Goal: Task Accomplishment & Management: Complete application form

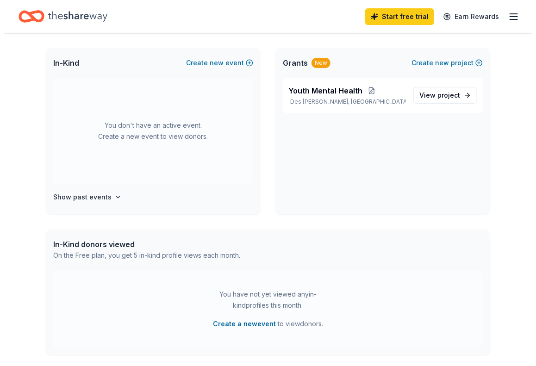
scroll to position [46, 0]
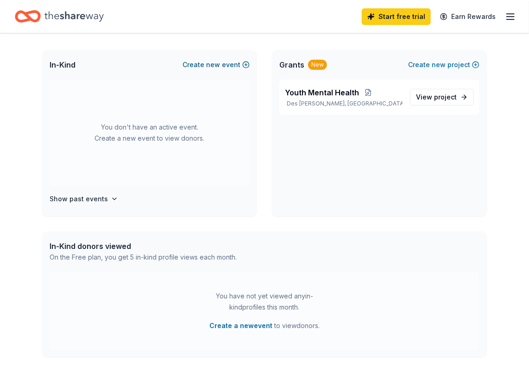
click at [228, 60] on button "Create new event" at bounding box center [216, 64] width 67 height 11
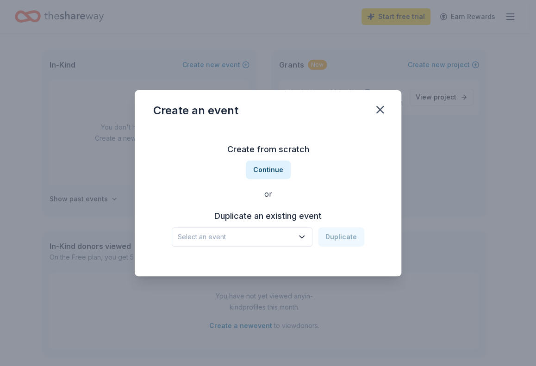
click at [266, 151] on h3 "Create from scratch" at bounding box center [268, 149] width 230 height 15
click at [274, 171] on button "Continue" at bounding box center [268, 170] width 45 height 19
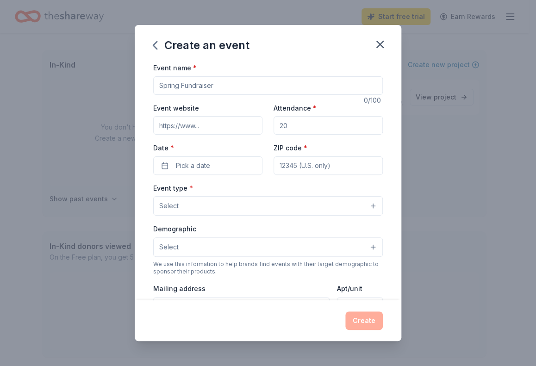
click at [202, 88] on input "Event name *" at bounding box center [268, 85] width 230 height 19
drag, startPoint x: 219, startPoint y: 84, endPoint x: 144, endPoint y: 88, distance: 75.6
click at [144, 88] on div "Event name * 0 /100 Event website Attendance * Date * Pick a date ZIP code * Ev…" at bounding box center [268, 181] width 267 height 239
type input "Annual All-Staff Training Event"
type input "80"
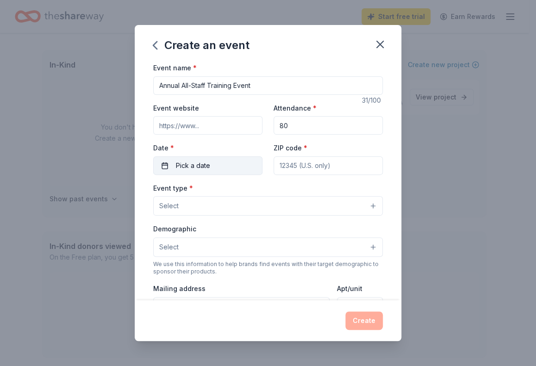
click at [191, 166] on span "Pick a date" at bounding box center [193, 165] width 34 height 11
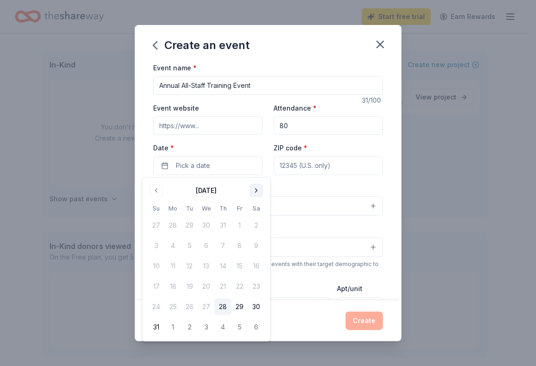
click at [259, 194] on button "Go to next month" at bounding box center [256, 190] width 13 height 13
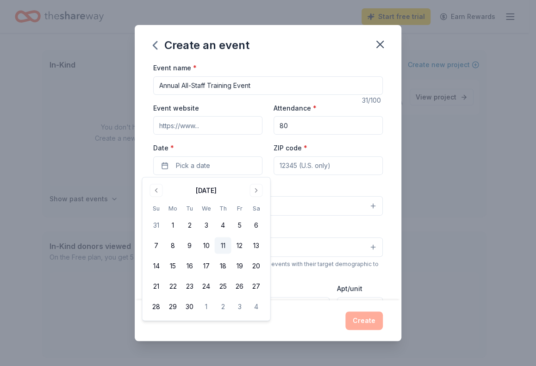
click at [229, 247] on button "11" at bounding box center [222, 246] width 17 height 17
click at [296, 163] on input "ZIP code *" at bounding box center [328, 166] width 109 height 19
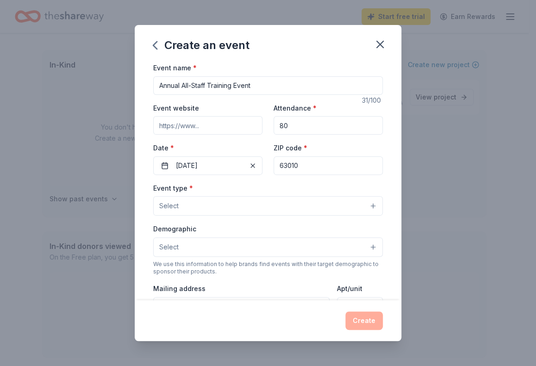
type input "63010"
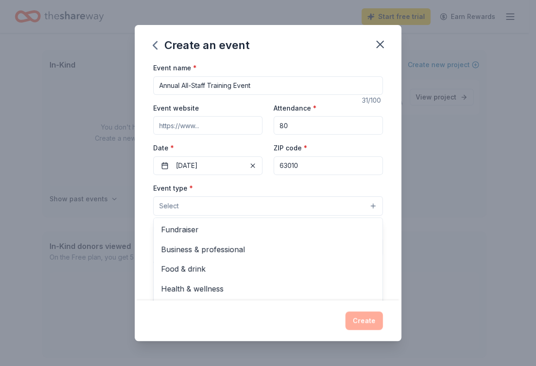
click at [225, 214] on button "Select" at bounding box center [268, 205] width 230 height 19
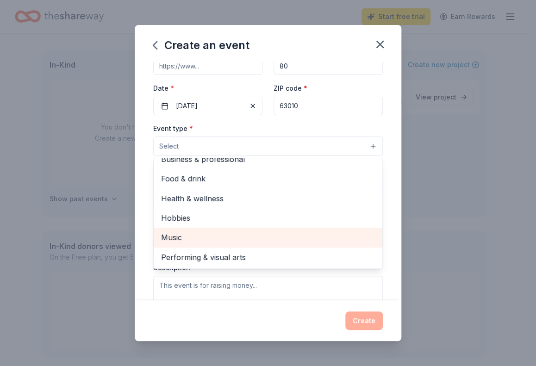
scroll to position [0, 0]
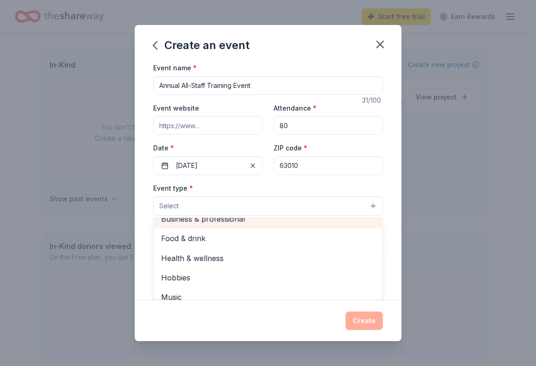
click at [219, 225] on span "Business & professional" at bounding box center [268, 219] width 214 height 12
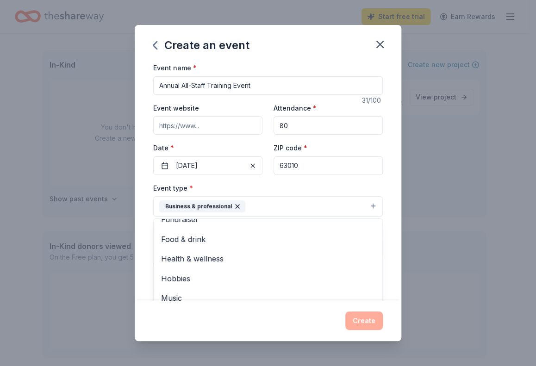
click at [269, 183] on div "Event type * Business & professional Fundraiser Food & drink Health & wellness …" at bounding box center [268, 200] width 230 height 35
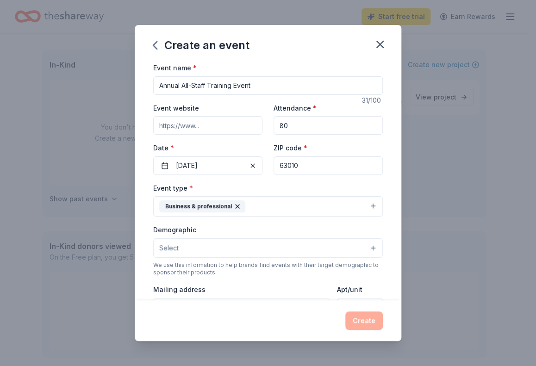
click at [234, 206] on icon "button" at bounding box center [237, 206] width 7 height 7
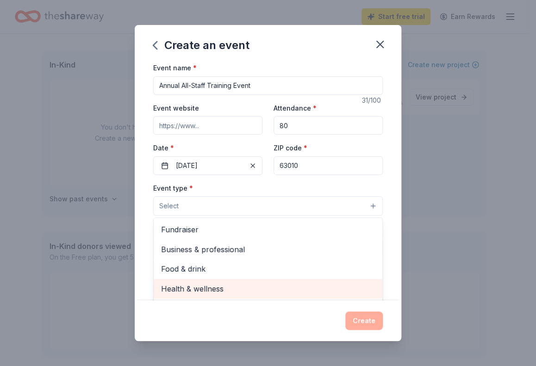
click at [222, 288] on span "Health & wellness" at bounding box center [268, 289] width 214 height 12
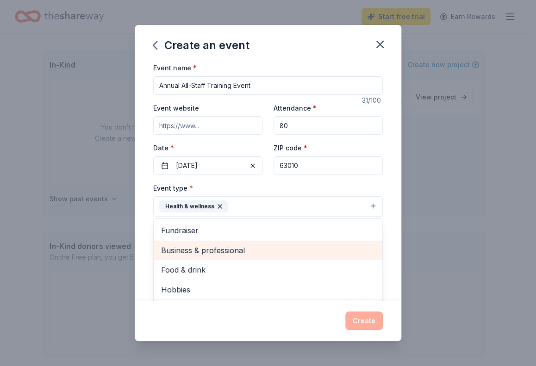
click at [230, 250] on span "Business & professional" at bounding box center [268, 251] width 214 height 12
click at [213, 251] on span "Food & drink" at bounding box center [268, 251] width 214 height 12
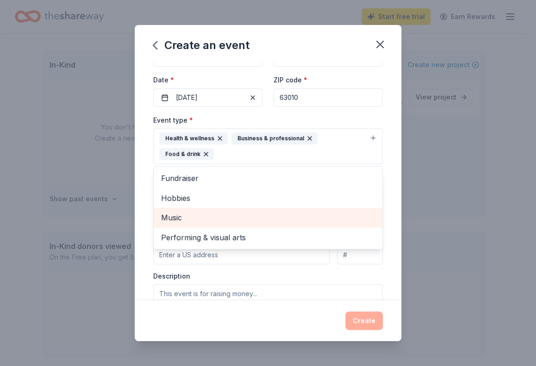
scroll to position [93, 0]
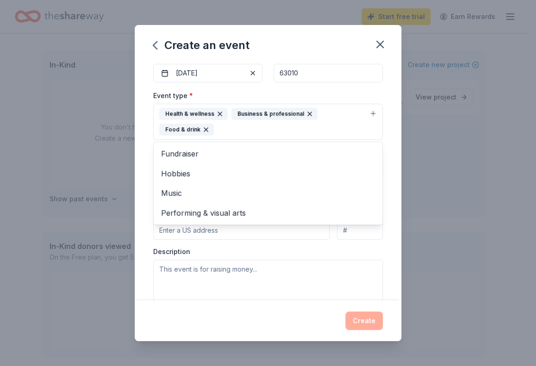
click at [241, 253] on div "Event type * Health & wellness Business & professional Food & drink Fundraiser …" at bounding box center [268, 196] width 230 height 212
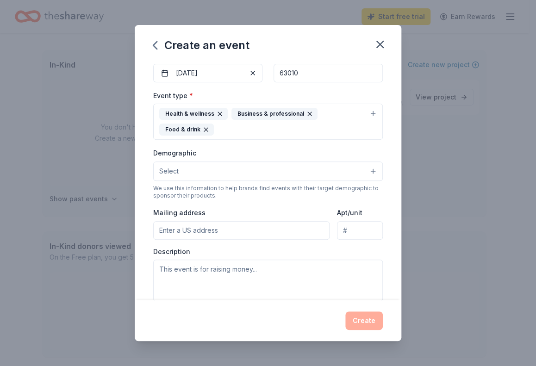
click at [215, 231] on input "Mailing address" at bounding box center [241, 230] width 176 height 19
type input "4121 Union Rd."
type input "Suite 224"
click at [208, 271] on textarea at bounding box center [268, 281] width 230 height 42
drag, startPoint x: 214, startPoint y: 269, endPoint x: 202, endPoint y: 268, distance: 11.6
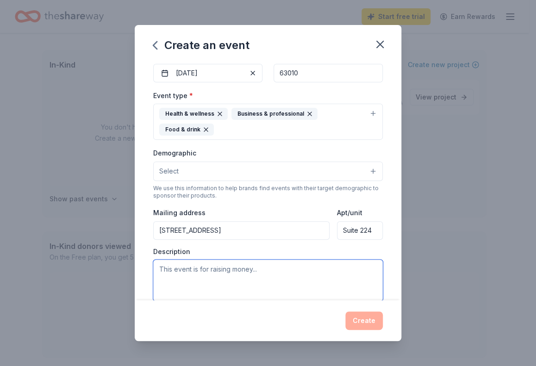
click at [202, 268] on textarea at bounding box center [268, 281] width 230 height 42
paste textarea "August 2025 Hello Community Partners, CHADS is a 501©3 organization providing p…"
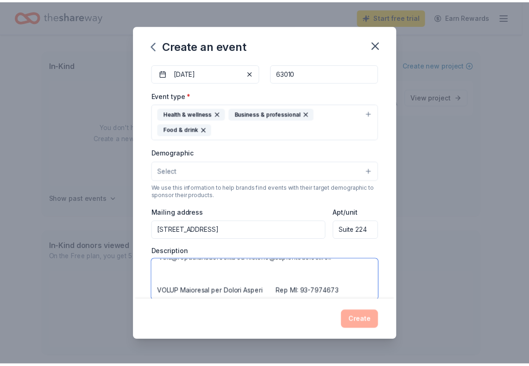
scroll to position [220, 0]
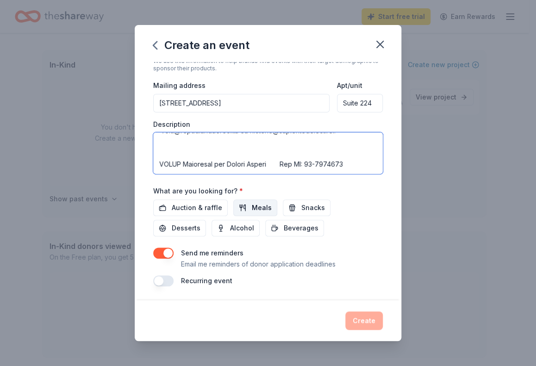
type textarea "August 2025 Hello Community Partners, CHADS is a 501©3 organization providing p…"
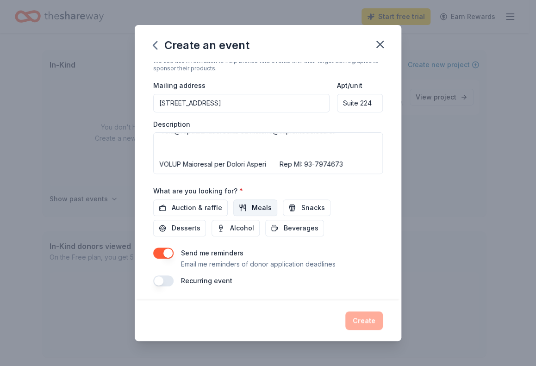
click at [261, 204] on span "Meals" at bounding box center [262, 207] width 20 height 11
drag, startPoint x: 167, startPoint y: 224, endPoint x: 196, endPoint y: 226, distance: 29.7
click at [167, 224] on button "Desserts" at bounding box center [179, 228] width 53 height 17
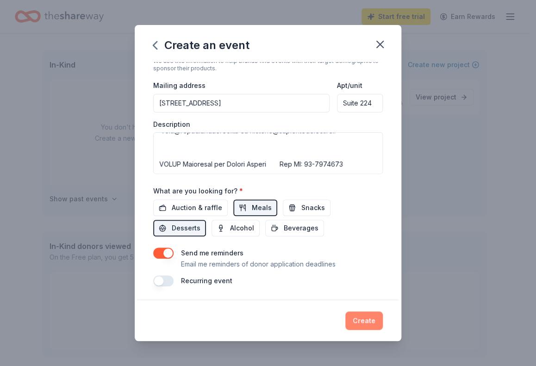
click at [367, 322] on button "Create" at bounding box center [365, 321] width 38 height 19
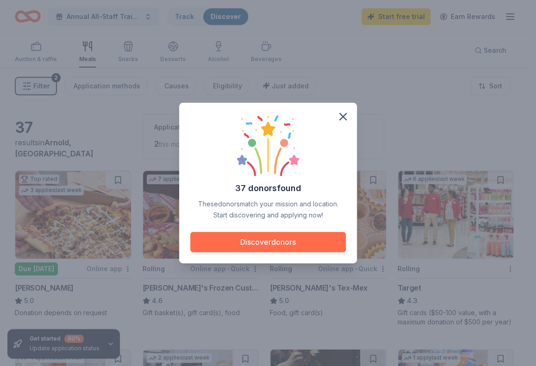
click at [296, 243] on button "Discover donors" at bounding box center [268, 242] width 156 height 20
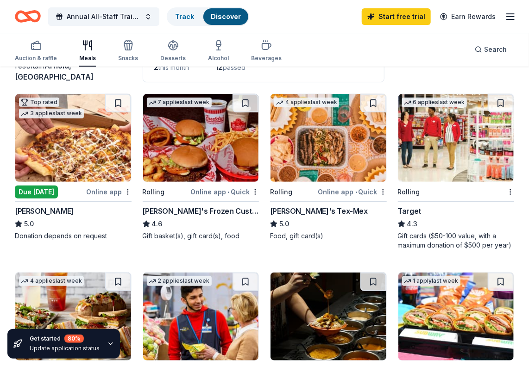
scroll to position [93, 0]
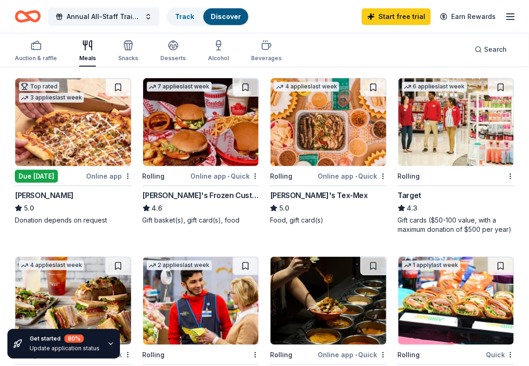
click at [469, 228] on div "Gift cards ($50-100 value, with a maximum donation of $500 per year)" at bounding box center [456, 225] width 117 height 19
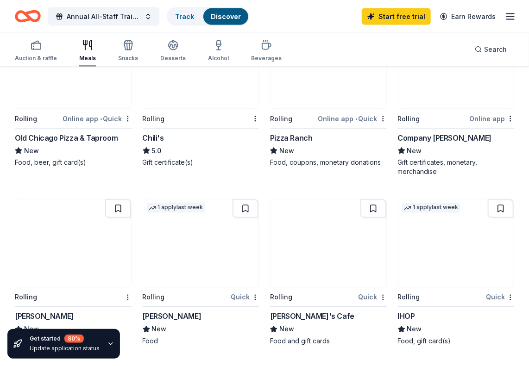
scroll to position [556, 0]
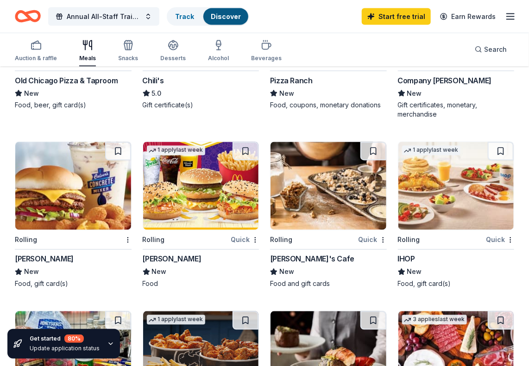
click at [41, 259] on div "Culver's" at bounding box center [44, 259] width 59 height 11
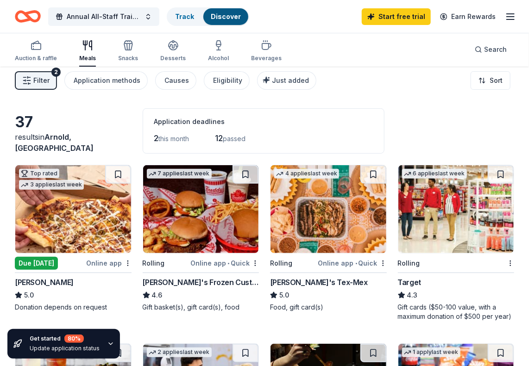
scroll to position [0, 0]
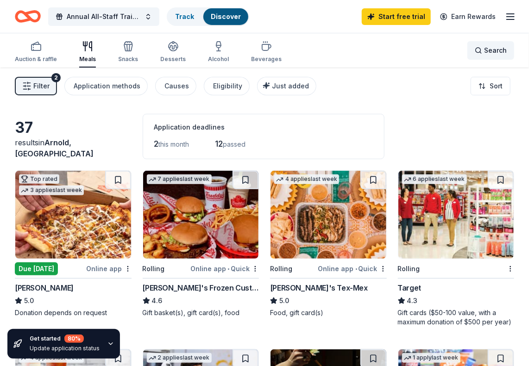
click at [489, 53] on span "Search" at bounding box center [495, 50] width 23 height 11
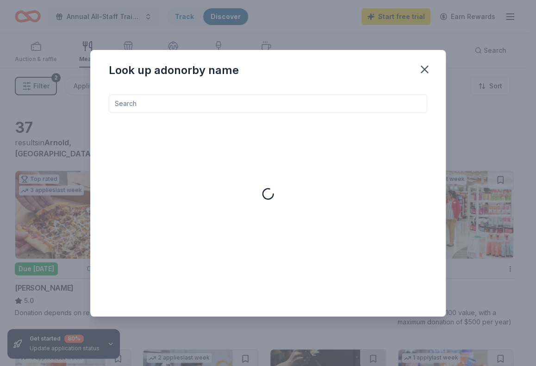
click at [170, 104] on input at bounding box center [268, 103] width 319 height 19
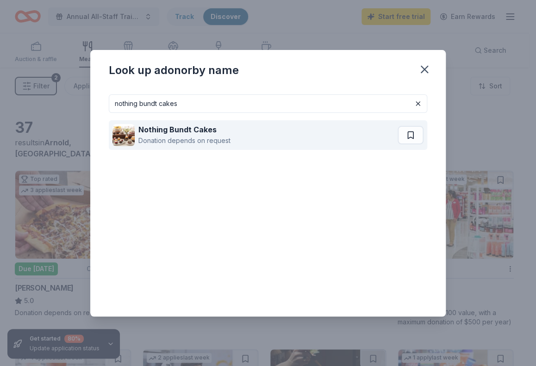
type input "nothing bundt cakes"
click at [200, 135] on div "Donation depends on request" at bounding box center [185, 140] width 92 height 11
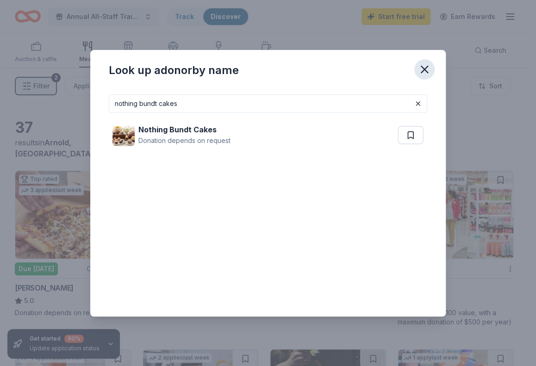
drag, startPoint x: 427, startPoint y: 70, endPoint x: 409, endPoint y: 104, distance: 37.9
click at [427, 71] on icon "button" at bounding box center [424, 69] width 13 height 13
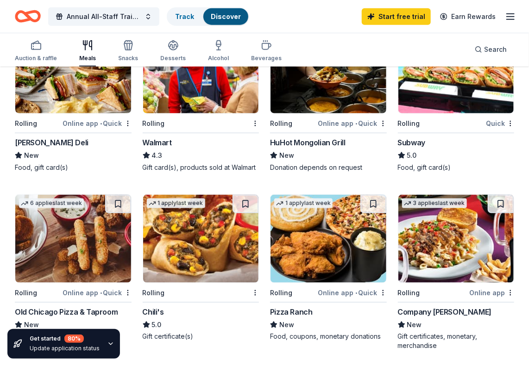
scroll to position [371, 0]
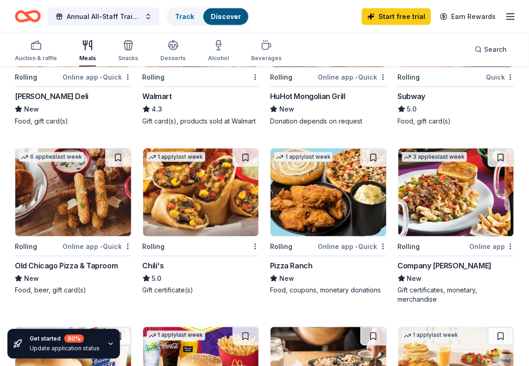
click at [78, 80] on div "Online app • Quick" at bounding box center [97, 77] width 69 height 12
click at [207, 206] on img at bounding box center [201, 193] width 116 height 88
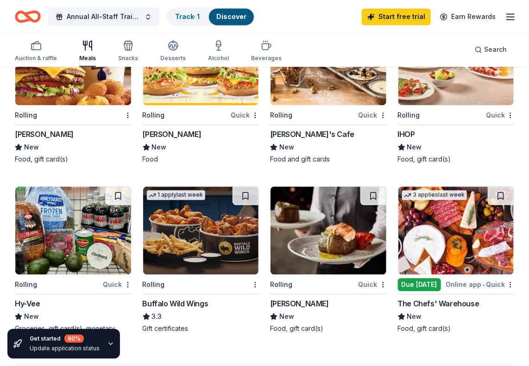
scroll to position [695, 0]
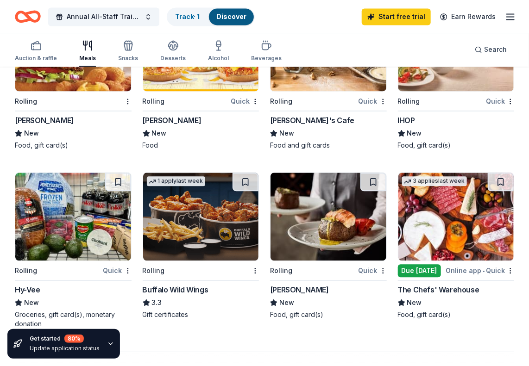
click at [95, 87] on img at bounding box center [73, 47] width 116 height 88
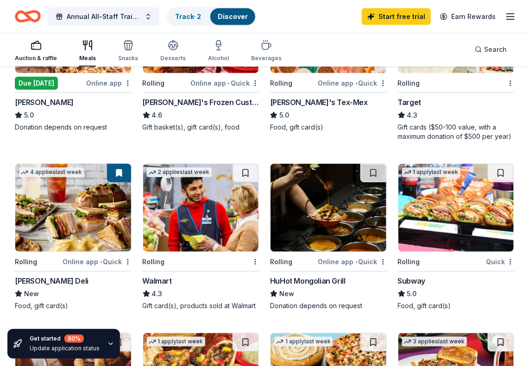
scroll to position [170, 0]
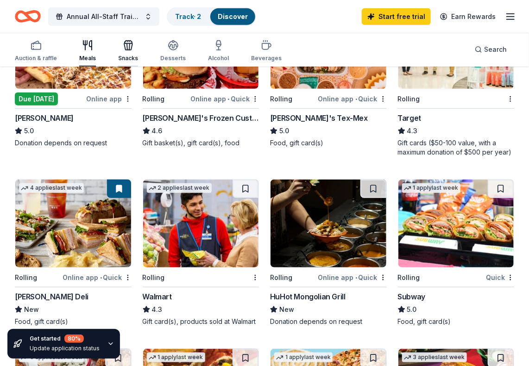
drag, startPoint x: 128, startPoint y: 47, endPoint x: 133, endPoint y: 52, distance: 7.5
click at [129, 47] on icon "button" at bounding box center [129, 47] width 0 height 6
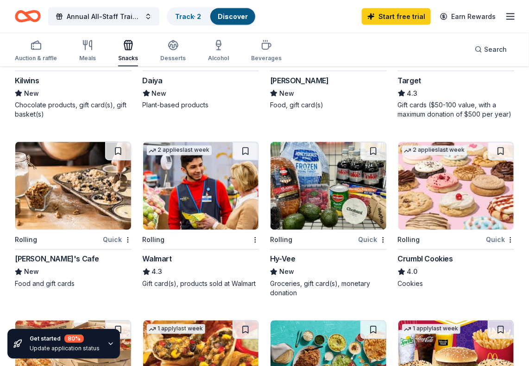
scroll to position [602, 0]
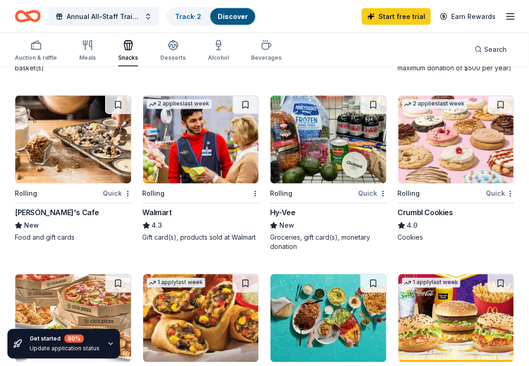
click at [215, 183] on img at bounding box center [201, 140] width 116 height 88
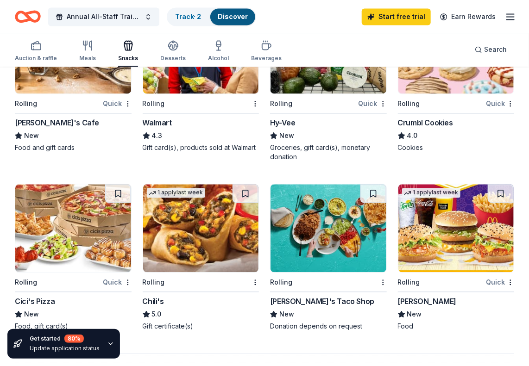
scroll to position [695, 0]
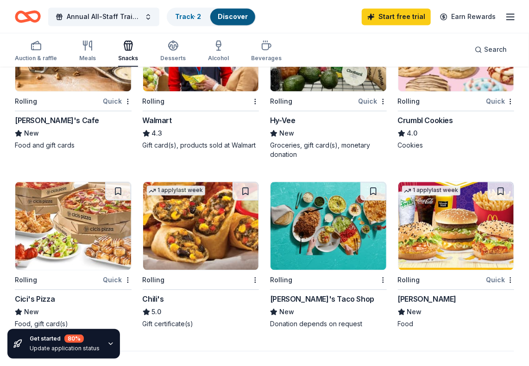
click at [422, 87] on img at bounding box center [456, 47] width 116 height 88
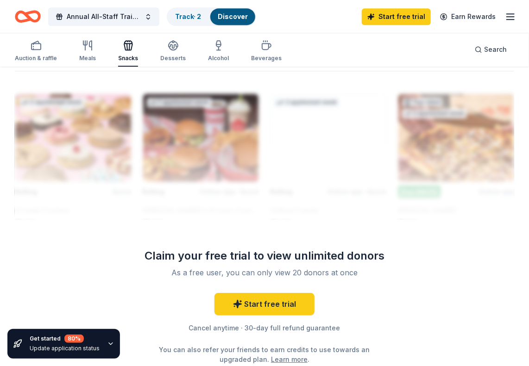
scroll to position [1019, 0]
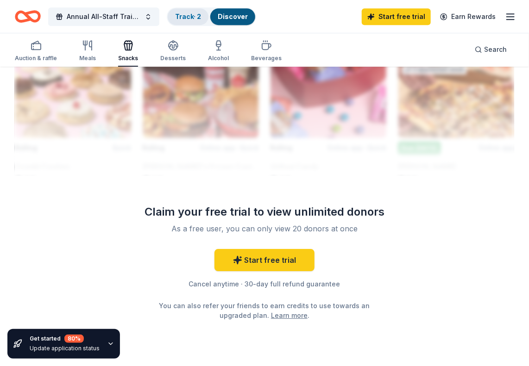
click at [185, 13] on div "Track · 2" at bounding box center [188, 16] width 41 height 17
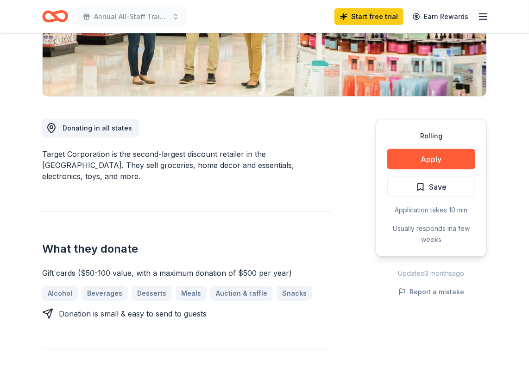
scroll to position [185, 0]
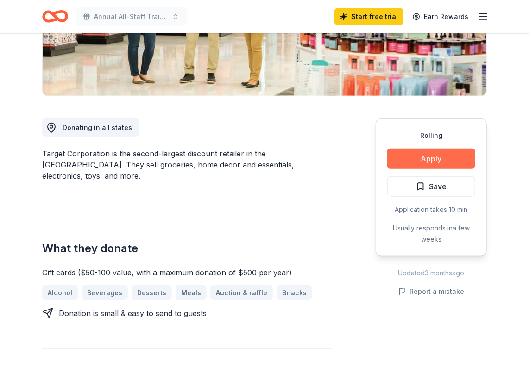
click at [414, 154] on button "Apply" at bounding box center [431, 159] width 88 height 20
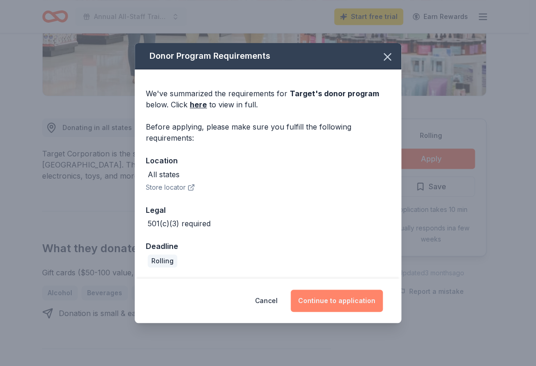
click at [336, 302] on button "Continue to application" at bounding box center [337, 301] width 92 height 22
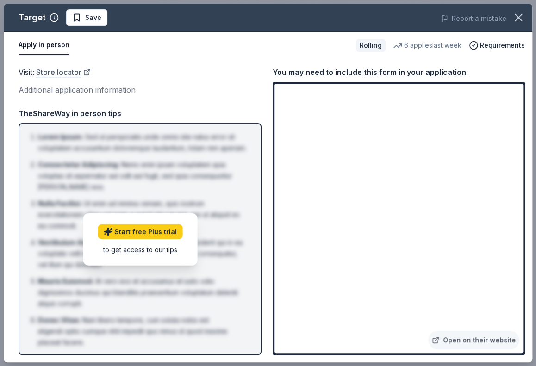
click at [56, 72] on link "Store locator" at bounding box center [63, 72] width 55 height 12
drag, startPoint x: 247, startPoint y: 75, endPoint x: 257, endPoint y: 75, distance: 10.2
click at [247, 75] on div "Visit : Store locator" at bounding box center [140, 72] width 243 height 12
drag, startPoint x: 514, startPoint y: 16, endPoint x: 519, endPoint y: 22, distance: 7.9
click at [514, 16] on icon "button" at bounding box center [518, 17] width 13 height 13
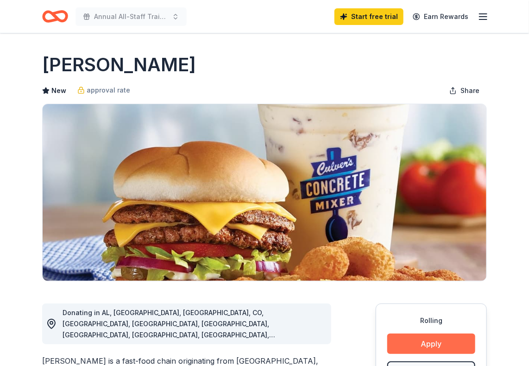
click at [449, 340] on button "Apply" at bounding box center [431, 344] width 88 height 20
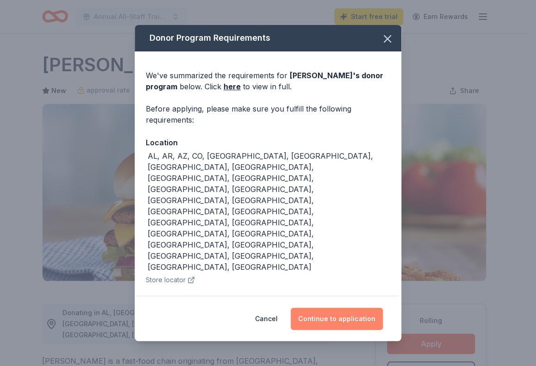
click at [324, 319] on button "Continue to application" at bounding box center [337, 319] width 92 height 22
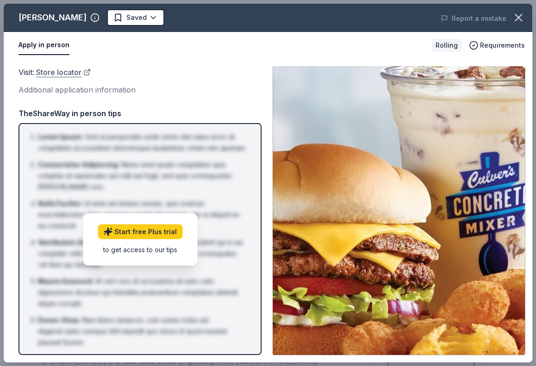
click at [78, 74] on link "Store locator" at bounding box center [63, 72] width 55 height 12
click at [46, 50] on button "Apply in person" at bounding box center [44, 45] width 51 height 19
click at [522, 23] on icon "button" at bounding box center [518, 17] width 13 height 13
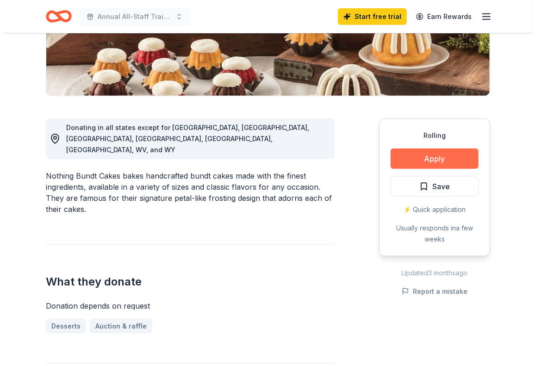
scroll to position [232, 0]
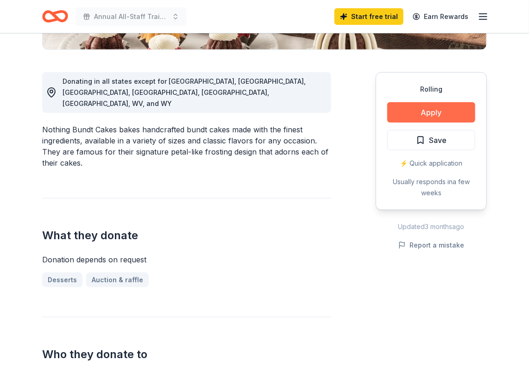
click at [426, 116] on button "Apply" at bounding box center [431, 112] width 88 height 20
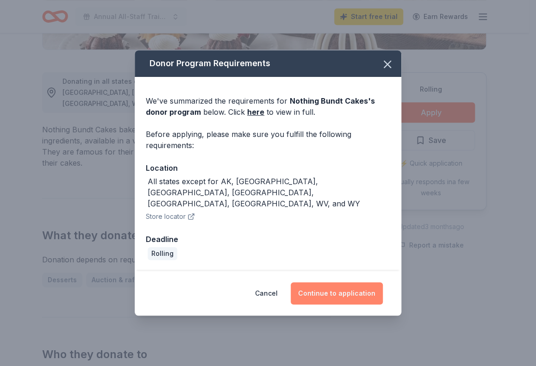
click at [342, 283] on button "Continue to application" at bounding box center [337, 294] width 92 height 22
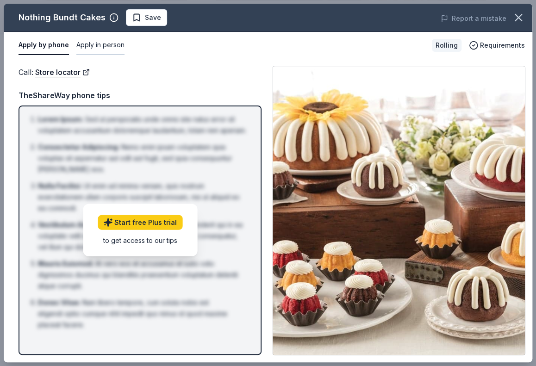
click at [93, 42] on button "Apply in person" at bounding box center [100, 45] width 48 height 19
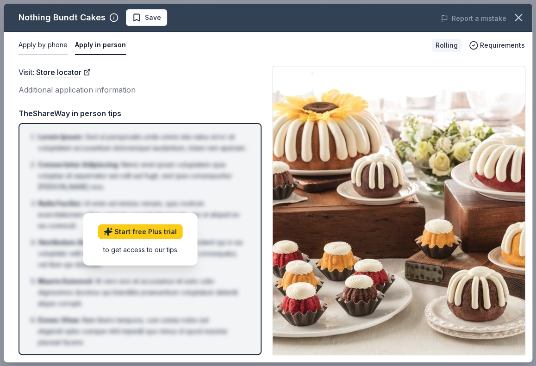
click at [54, 48] on button "Apply by phone" at bounding box center [43, 45] width 49 height 19
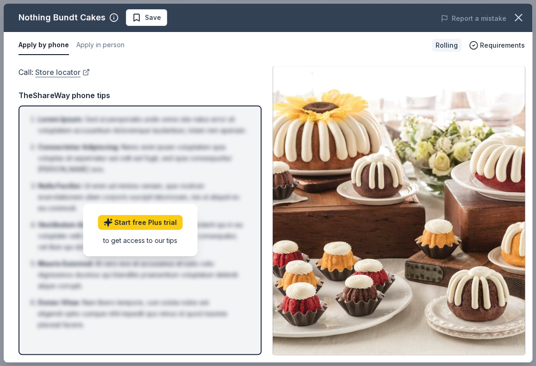
click at [74, 70] on link "Store locator" at bounding box center [62, 72] width 55 height 12
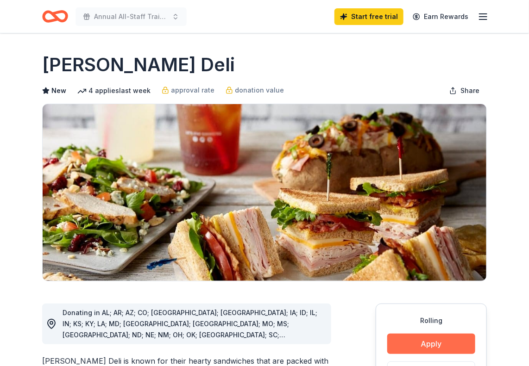
click at [445, 347] on button "Apply" at bounding box center [431, 344] width 88 height 20
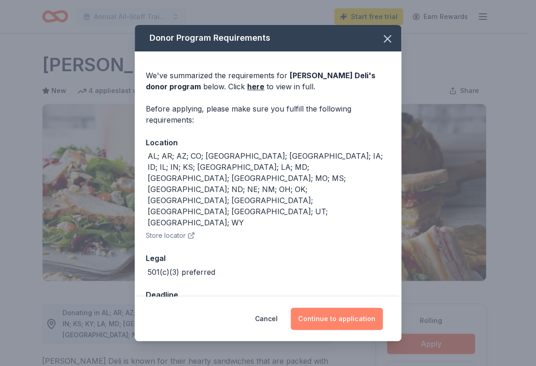
click at [317, 308] on button "Continue to application" at bounding box center [337, 319] width 92 height 22
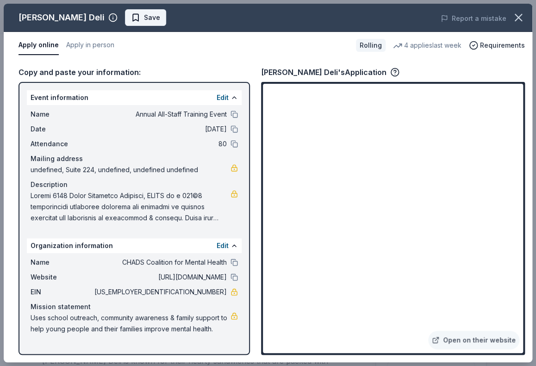
click at [144, 19] on span "Save" at bounding box center [152, 17] width 16 height 11
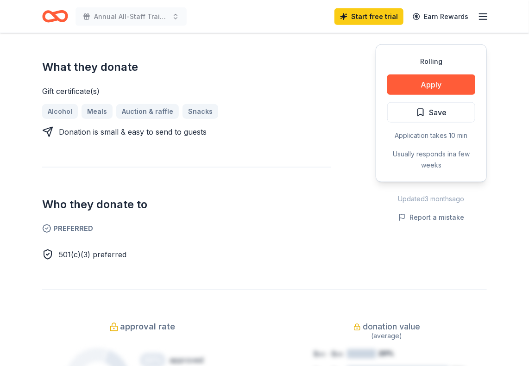
scroll to position [371, 0]
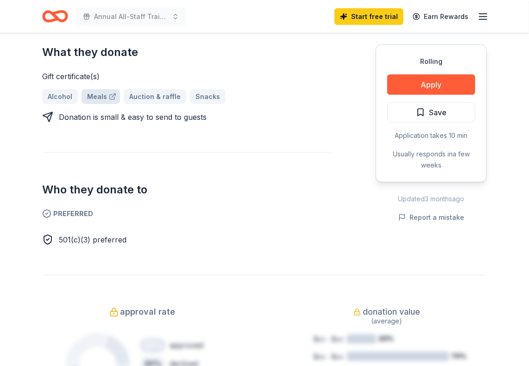
click at [89, 96] on link "Meals" at bounding box center [101, 96] width 38 height 15
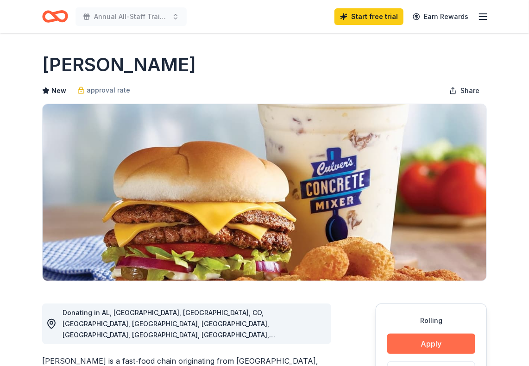
click at [419, 337] on button "Apply" at bounding box center [431, 344] width 88 height 20
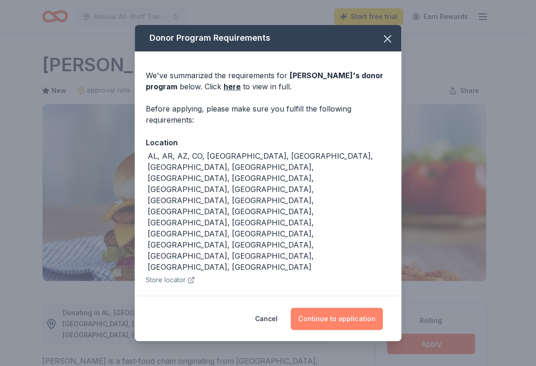
click at [347, 313] on button "Continue to application" at bounding box center [337, 319] width 92 height 22
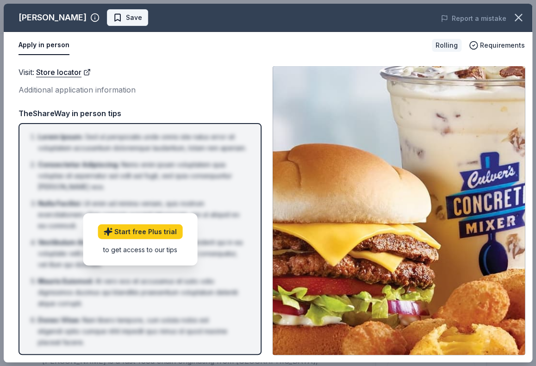
click at [126, 19] on span "Save" at bounding box center [134, 17] width 16 height 11
click at [38, 41] on button "Apply in person" at bounding box center [44, 45] width 51 height 19
drag, startPoint x: 51, startPoint y: 47, endPoint x: 65, endPoint y: 51, distance: 14.4
click at [51, 48] on button "Apply in person" at bounding box center [44, 45] width 51 height 19
click at [79, 74] on link "Store locator" at bounding box center [63, 72] width 55 height 12
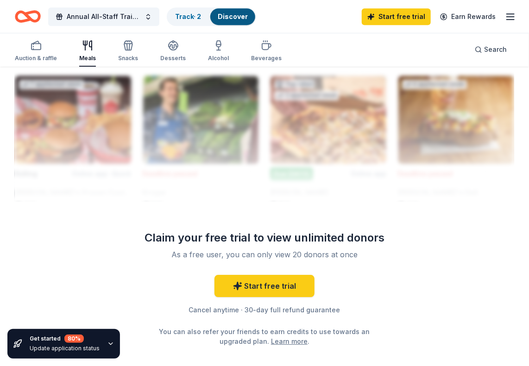
scroll to position [1019, 0]
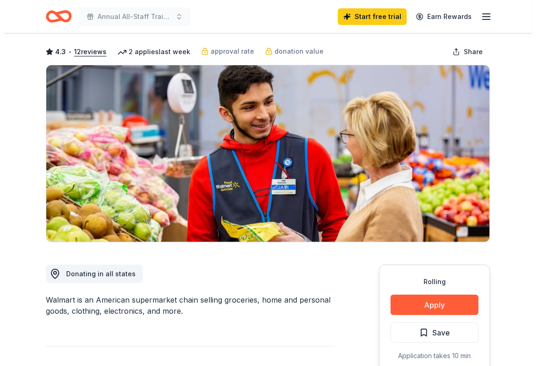
scroll to position [93, 0]
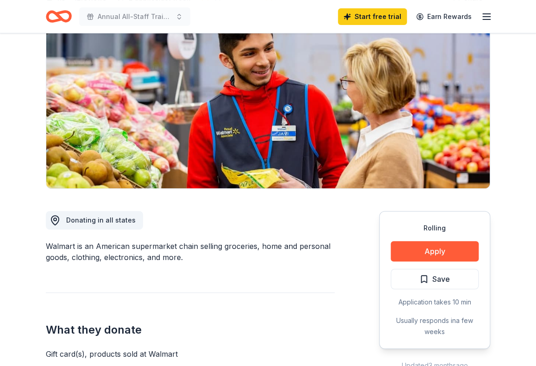
drag, startPoint x: 405, startPoint y: 237, endPoint x: 411, endPoint y: 244, distance: 9.5
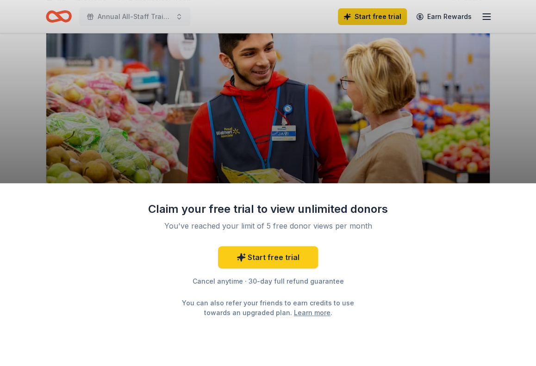
click at [411, 246] on div "Claim your free trial to view unlimited donors You've reached your limit of 5 f…" at bounding box center [268, 274] width 536 height 183
click at [500, 54] on div "Claim your free trial to view unlimited donors You've reached your limit of 5 f…" at bounding box center [268, 183] width 536 height 366
click at [504, 144] on div "Claim your free trial to view unlimited donors You've reached your limit of 5 f…" at bounding box center [268, 183] width 536 height 366
drag, startPoint x: 472, startPoint y: 15, endPoint x: 482, endPoint y: 16, distance: 10.3
click at [478, 16] on div "Claim your free trial to view unlimited donors You've reached your limit of 5 f…" at bounding box center [268, 183] width 536 height 366
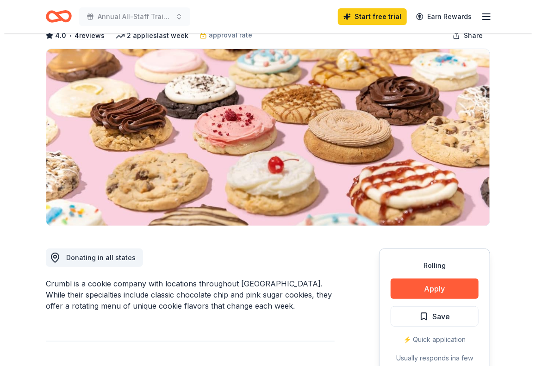
scroll to position [139, 0]
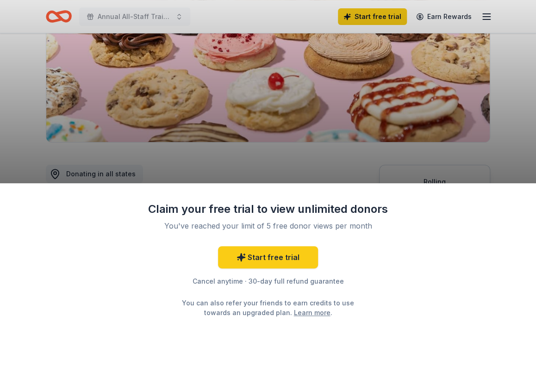
click at [493, 166] on div "Claim your free trial to view unlimited donors You've reached your limit of 5 f…" at bounding box center [268, 183] width 536 height 366
click at [416, 76] on div "Claim your free trial to view unlimited donors You've reached your limit of 5 f…" at bounding box center [268, 183] width 536 height 366
click at [296, 265] on link "Start free trial" at bounding box center [268, 257] width 100 height 22
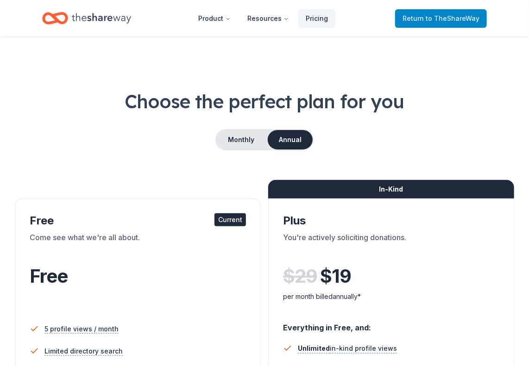
click at [445, 16] on span "to TheShareWay" at bounding box center [453, 18] width 54 height 8
